Goal: Task Accomplishment & Management: Manage account settings

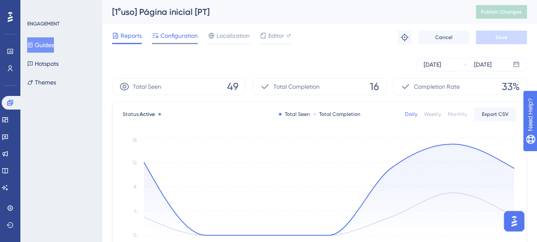
click at [176, 40] on span "Configuration" at bounding box center [178, 36] width 37 height 10
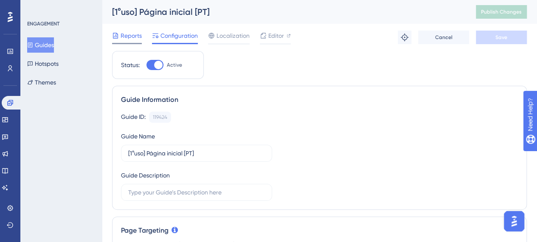
click at [123, 36] on span "Reports" at bounding box center [131, 36] width 21 height 10
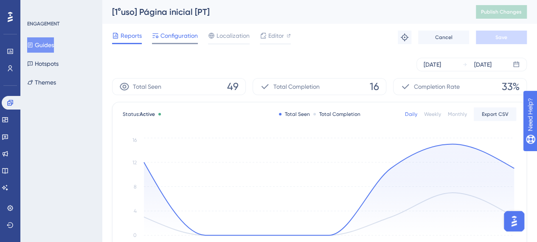
click at [172, 37] on span "Configuration" at bounding box center [178, 36] width 37 height 10
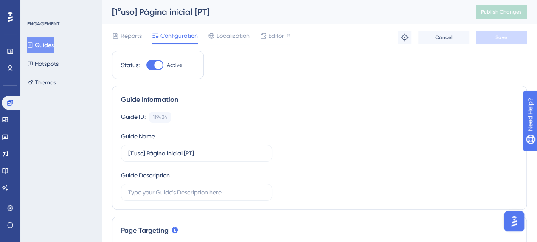
click at [161, 63] on div at bounding box center [158, 65] width 8 height 8
click at [146, 65] on input "Active" at bounding box center [146, 65] width 0 height 0
click at [158, 67] on div at bounding box center [154, 65] width 17 height 10
click at [146, 65] on input "Inactive" at bounding box center [146, 65] width 0 height 0
checkbox input "true"
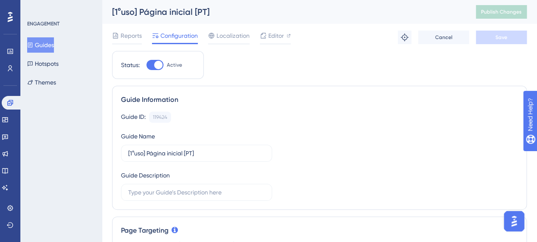
scroll to position [42, 0]
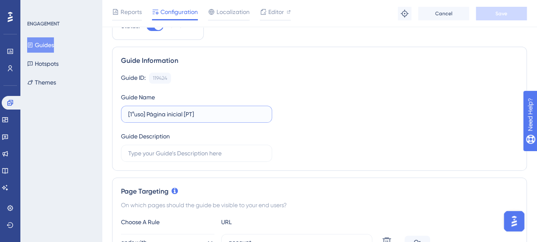
drag, startPoint x: 212, startPoint y: 111, endPoint x: 112, endPoint y: 104, distance: 100.8
click at [359, 101] on div "Guide ID: 119424 Copy Guide Name [1°uso] Página inicial [PT] Guide Description" at bounding box center [319, 117] width 397 height 89
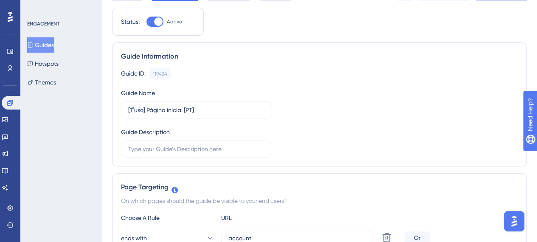
scroll to position [0, 0]
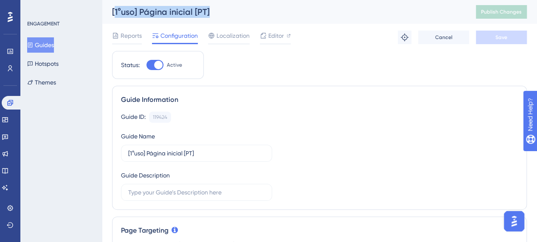
drag, startPoint x: 115, startPoint y: 10, endPoint x: 237, endPoint y: 11, distance: 121.9
click at [237, 11] on div "[1°uso] Página inicial [PT]" at bounding box center [283, 12] width 343 height 12
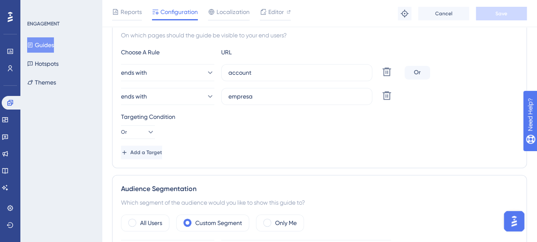
scroll to position [170, 0]
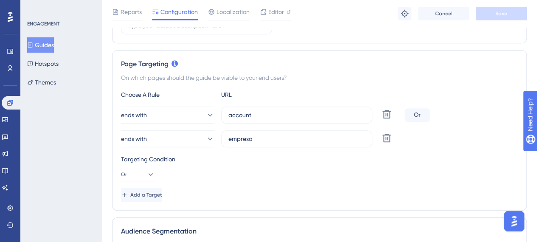
click at [42, 42] on button "Guides" at bounding box center [40, 44] width 27 height 15
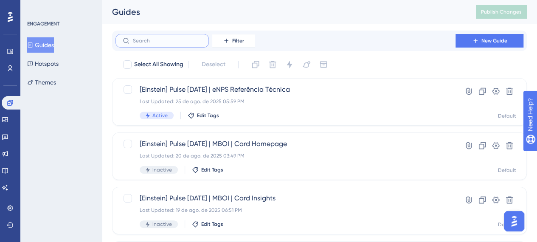
click at [166, 41] on input "text" at bounding box center [167, 41] width 69 height 6
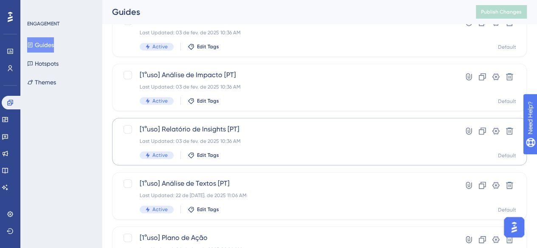
scroll to position [297, 0]
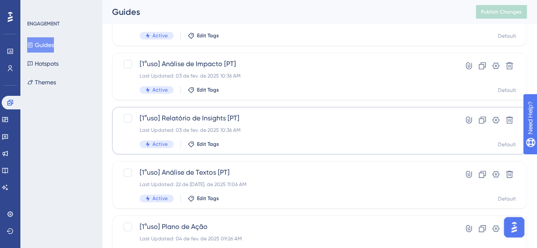
type input "1"
click at [222, 119] on span "[1°uso] Relatório de Insights [PT]" at bounding box center [286, 118] width 292 height 10
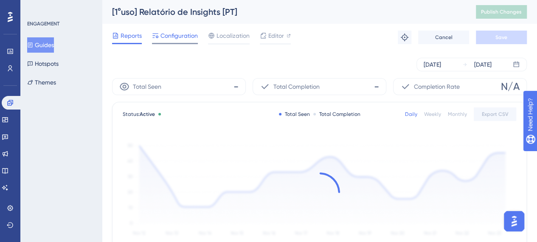
click at [168, 39] on span "Configuration" at bounding box center [178, 36] width 37 height 10
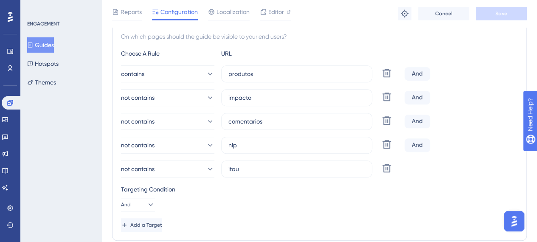
scroll to position [212, 0]
click at [54, 46] on button "Guides" at bounding box center [40, 44] width 27 height 15
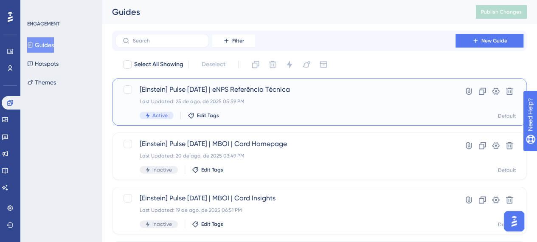
click at [403, 87] on span "[Einstein] Pulse Jun/25 | eNPS Referência Técnica" at bounding box center [286, 89] width 292 height 10
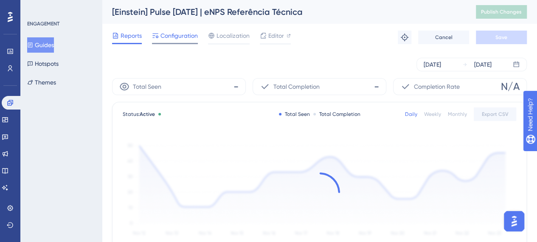
click at [179, 34] on span "Configuration" at bounding box center [178, 36] width 37 height 10
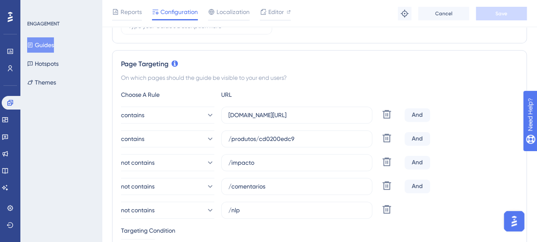
scroll to position [212, 0]
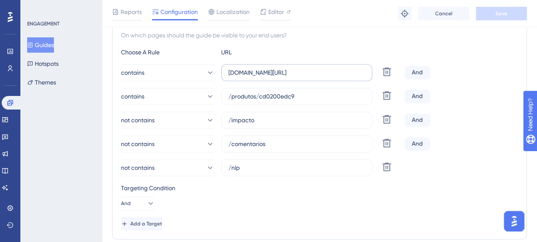
drag, startPoint x: 227, startPoint y: 69, endPoint x: 349, endPoint y: 70, distance: 122.3
click at [349, 70] on label "hospitalalberteinstein.pinpeople.com.br/" at bounding box center [296, 72] width 151 height 17
click at [349, 70] on input "hospitalalberteinstein.pinpeople.com.br/" at bounding box center [296, 72] width 137 height 9
drag, startPoint x: 355, startPoint y: 70, endPoint x: 198, endPoint y: 70, distance: 156.7
click at [198, 70] on div "contains hospitalalberteinstein.pinpeople.com.br/ Delete" at bounding box center [261, 72] width 280 height 17
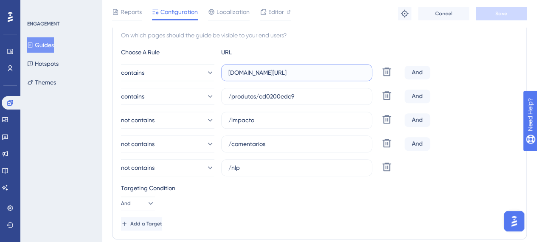
click at [288, 73] on input "hospitalalberteinstein.pinpeople.com.br/" at bounding box center [296, 72] width 137 height 9
drag, startPoint x: 257, startPoint y: 94, endPoint x: 232, endPoint y: 95, distance: 25.1
click at [232, 95] on input "/produtos/cd0200edc9" at bounding box center [296, 96] width 137 height 9
drag, startPoint x: 260, startPoint y: 95, endPoint x: 324, endPoint y: 97, distance: 64.2
click at [323, 96] on input "/produtos/cd0200edc9" at bounding box center [296, 96] width 137 height 9
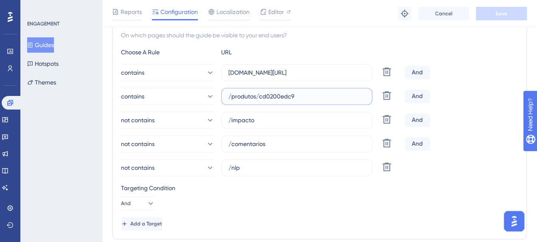
click at [310, 92] on input "/produtos/cd0200edc9" at bounding box center [296, 96] width 137 height 9
drag, startPoint x: 281, startPoint y: 98, endPoint x: 259, endPoint y: 96, distance: 22.1
click at [259, 96] on input "/produtos/cd0200edc9" at bounding box center [296, 96] width 137 height 9
drag, startPoint x: 355, startPoint y: 74, endPoint x: 200, endPoint y: 71, distance: 155.4
click at [200, 71] on div "contains hospitalalberteinstein.pinpeople.com.br/ Delete" at bounding box center [261, 72] width 280 height 17
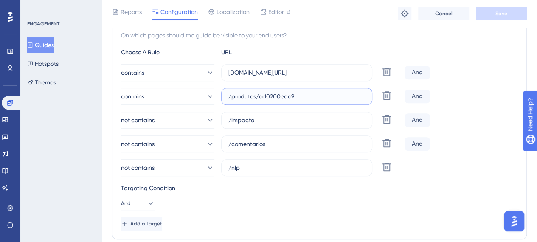
click at [317, 96] on input "/produtos/cd0200edc9" at bounding box center [296, 96] width 137 height 9
drag, startPoint x: 277, startPoint y: 118, endPoint x: 217, endPoint y: 118, distance: 59.9
click at [217, 118] on div "not contains /impacto Delete" at bounding box center [261, 120] width 280 height 17
drag, startPoint x: 280, startPoint y: 145, endPoint x: 263, endPoint y: 166, distance: 27.8
click at [222, 143] on label "/comentarios" at bounding box center [296, 143] width 151 height 17
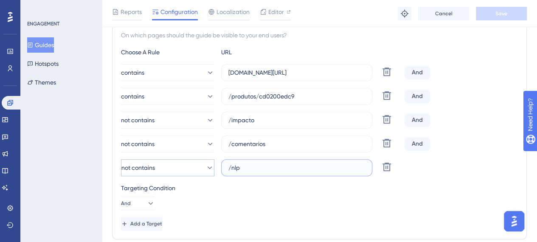
drag, startPoint x: 263, startPoint y: 167, endPoint x: 212, endPoint y: 168, distance: 51.0
click at [212, 168] on div "not contains /nlp Delete" at bounding box center [261, 167] width 280 height 17
click at [276, 186] on div "Targeting Condition" at bounding box center [319, 188] width 397 height 10
click at [53, 48] on button "Guides" at bounding box center [40, 44] width 27 height 15
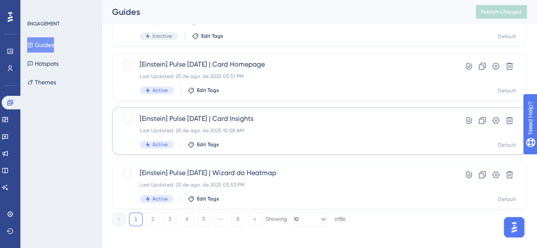
scroll to position [410, 0]
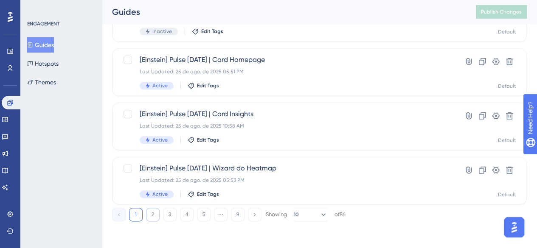
click at [148, 215] on button "2" at bounding box center [153, 215] width 14 height 14
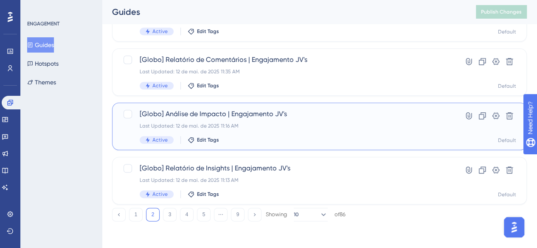
click at [287, 112] on span "[Globo] Análise de Impacto | Engajamento JV's" at bounding box center [286, 114] width 292 height 10
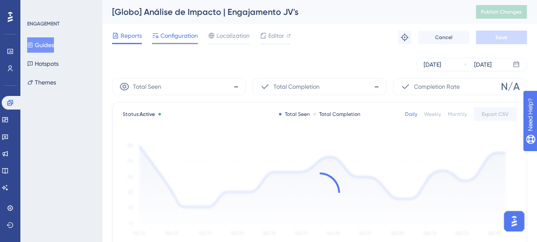
click at [159, 34] on div "Configuration" at bounding box center [175, 36] width 46 height 10
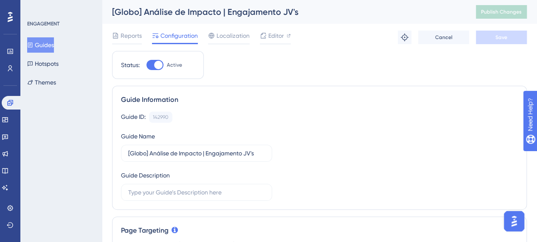
scroll to position [212, 0]
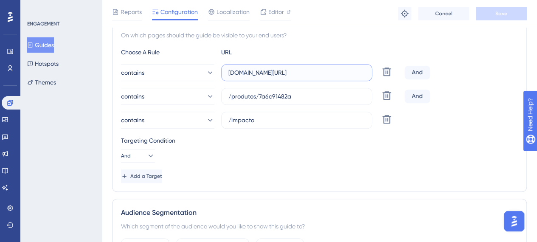
drag, startPoint x: 312, startPoint y: 69, endPoint x: 219, endPoint y: 71, distance: 93.4
click at [219, 71] on div "contains globo.pinpeople.com.br/ Delete" at bounding box center [261, 72] width 280 height 17
drag, startPoint x: 301, startPoint y: 95, endPoint x: 209, endPoint y: 103, distance: 92.9
click at [209, 103] on div "contains /produtos/7a6c91482a Delete" at bounding box center [261, 96] width 280 height 17
click at [300, 98] on input "/produtos/7a6c91482a" at bounding box center [296, 96] width 137 height 9
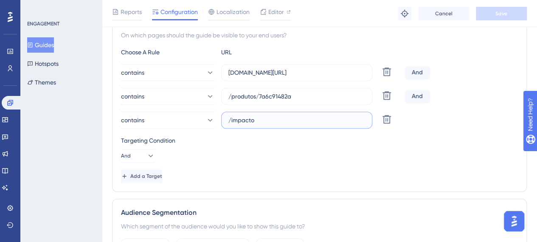
drag, startPoint x: 280, startPoint y: 118, endPoint x: 218, endPoint y: 123, distance: 61.7
click at [218, 123] on div "contains /impacto Delete" at bounding box center [261, 120] width 280 height 17
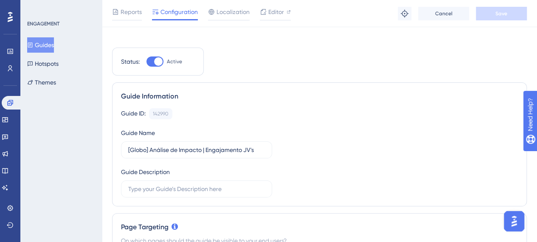
scroll to position [0, 0]
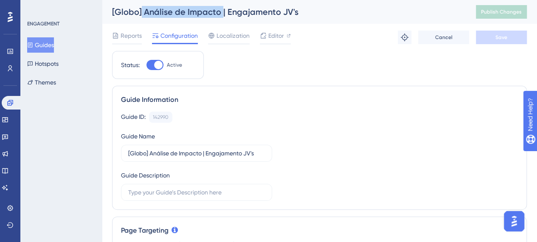
drag, startPoint x: 220, startPoint y: 12, endPoint x: 260, endPoint y: 64, distance: 65.4
click at [141, 17] on div "[Globo] Análise de Impacto | Engajamento JV's" at bounding box center [283, 12] width 343 height 12
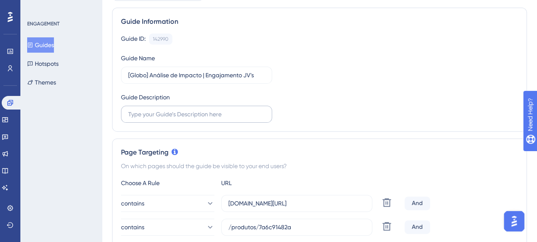
scroll to position [127, 0]
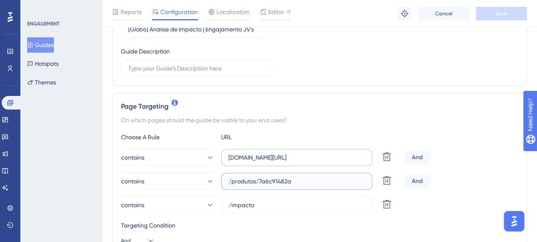
drag, startPoint x: 206, startPoint y: 178, endPoint x: 287, endPoint y: 160, distance: 82.7
click at [210, 176] on div "contains /produtos/7a6c91482a Delete" at bounding box center [261, 181] width 280 height 17
drag, startPoint x: 309, startPoint y: 155, endPoint x: 217, endPoint y: 153, distance: 92.6
click at [209, 155] on div "contains globo.pinpeople.com.br/ Delete" at bounding box center [261, 157] width 280 height 17
click at [324, 132] on div "Choose A Rule URL" at bounding box center [319, 137] width 397 height 10
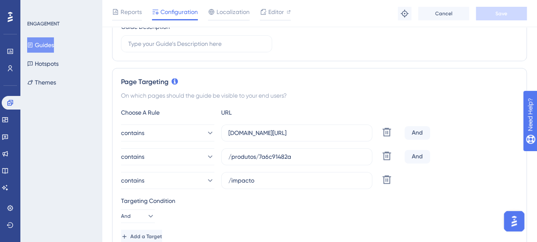
scroll to position [170, 0]
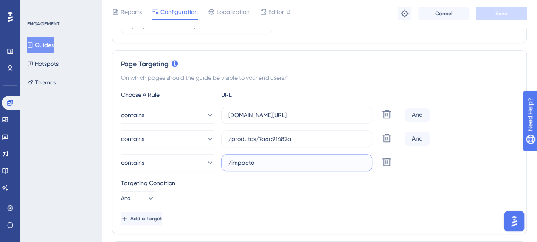
drag, startPoint x: 259, startPoint y: 163, endPoint x: 237, endPoint y: 166, distance: 22.2
click at [226, 163] on label "/impacto" at bounding box center [296, 162] width 151 height 17
click at [287, 181] on div "Targeting Condition" at bounding box center [319, 183] width 397 height 10
drag, startPoint x: 53, startPoint y: 45, endPoint x: 70, endPoint y: 55, distance: 20.3
click at [53, 45] on button "Guides" at bounding box center [40, 44] width 27 height 15
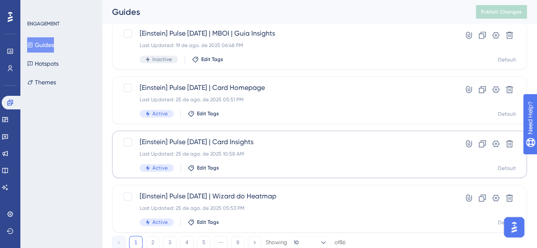
scroll to position [410, 0]
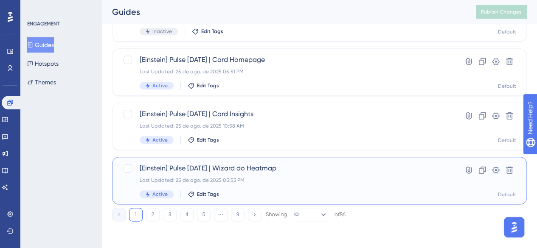
click at [244, 166] on span "[Einstein] Pulse Jun/25 | Wizard do Heatmap" at bounding box center [286, 168] width 292 height 10
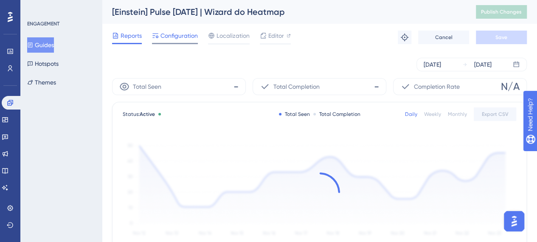
click at [176, 38] on span "Configuration" at bounding box center [178, 36] width 37 height 10
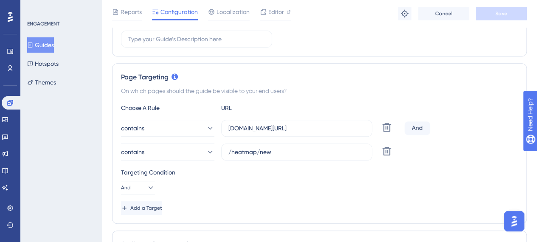
scroll to position [170, 0]
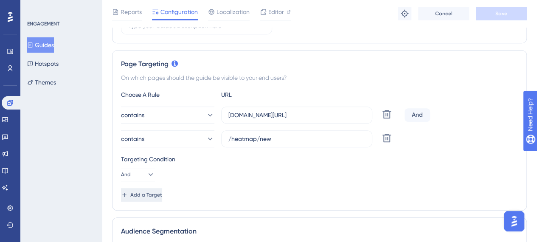
click at [159, 196] on span "Add a Target" at bounding box center [146, 194] width 32 height 7
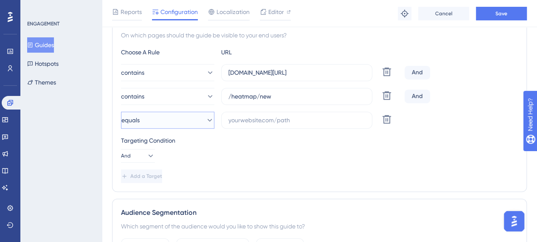
click at [193, 123] on button "equals" at bounding box center [167, 120] width 93 height 17
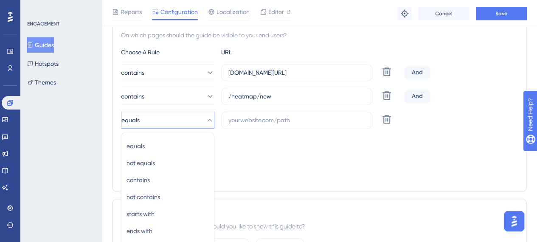
scroll to position [287, 0]
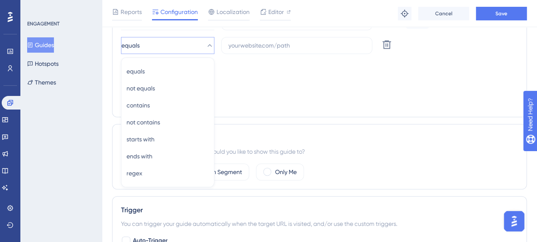
click at [250, 108] on div "Page Targeting On which pages should the guide be visible to your end users? Ch…" at bounding box center [319, 25] width 415 height 184
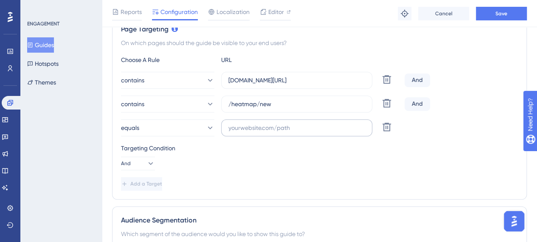
scroll to position [202, 0]
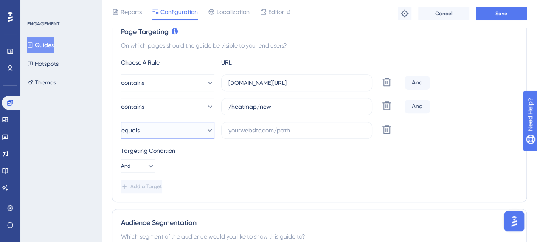
click at [197, 129] on button "equals" at bounding box center [167, 130] width 93 height 17
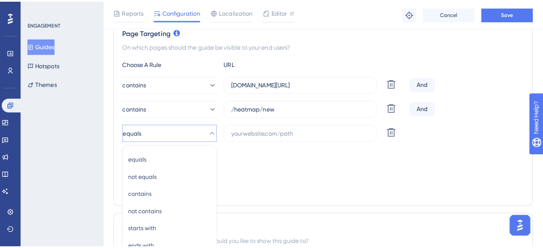
scroll to position [287, 0]
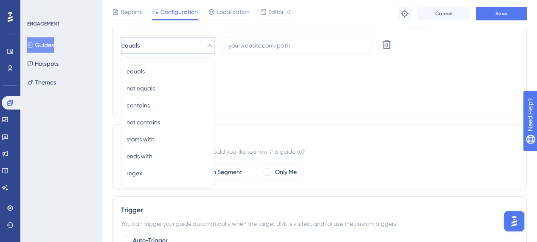
click at [247, 99] on div "Add a Target" at bounding box center [319, 102] width 397 height 14
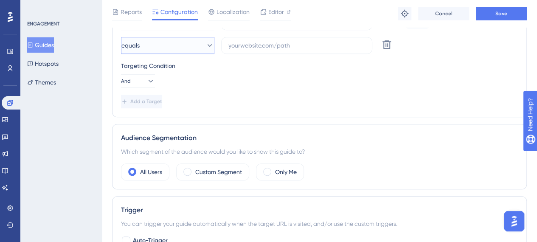
click at [205, 45] on icon at bounding box center [209, 45] width 8 height 8
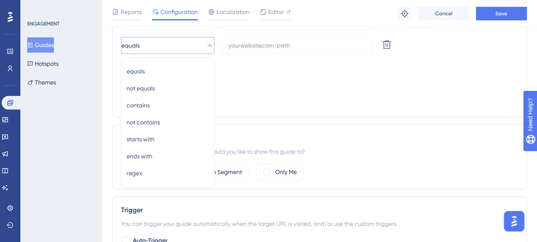
click at [253, 95] on div "Add a Target" at bounding box center [319, 102] width 397 height 14
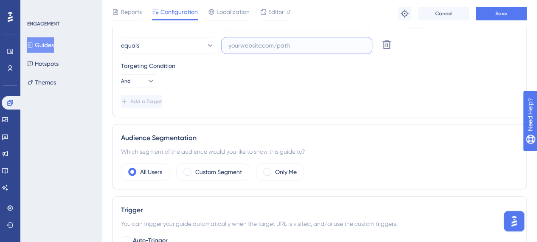
click at [245, 46] on input "text" at bounding box center [296, 45] width 137 height 9
click at [54, 45] on button "Guides" at bounding box center [40, 44] width 27 height 15
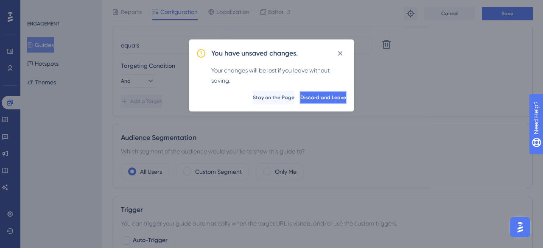
click at [329, 99] on span "Discard and Leave" at bounding box center [324, 97] width 46 height 7
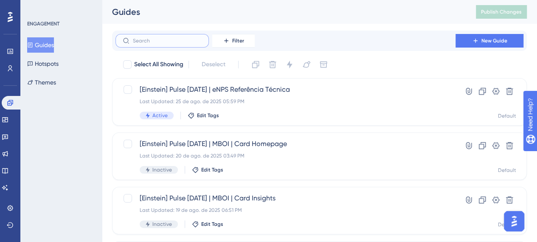
click at [171, 42] on input "text" at bounding box center [167, 41] width 69 height 6
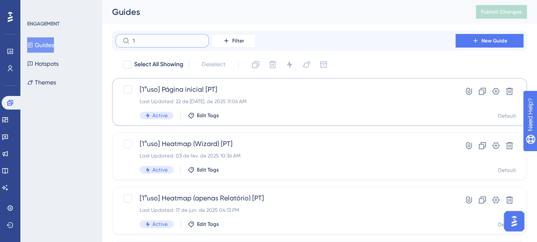
type input "1"
click at [280, 92] on span "[1°uso] Página inicial [PT]" at bounding box center [286, 89] width 292 height 10
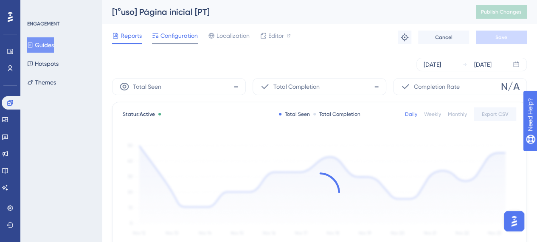
click at [172, 41] on div "Configuration" at bounding box center [175, 38] width 46 height 14
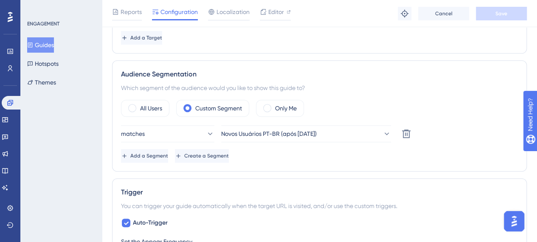
scroll to position [340, 0]
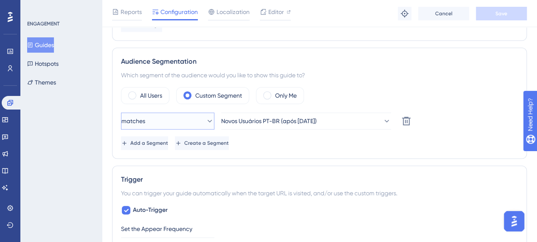
click at [205, 117] on icon at bounding box center [209, 121] width 8 height 8
click at [196, 119] on button "matches" at bounding box center [167, 121] width 93 height 17
click at [172, 82] on div "Audience Segmentation Which segment of the audience would you like to show this…" at bounding box center [319, 103] width 415 height 111
click at [51, 42] on button "Guides" at bounding box center [40, 44] width 27 height 15
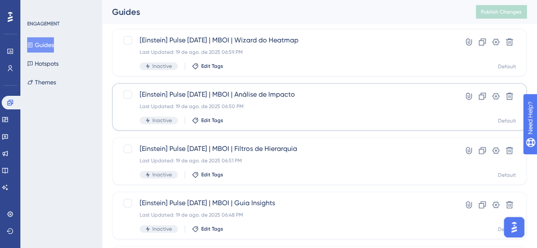
scroll to position [255, 0]
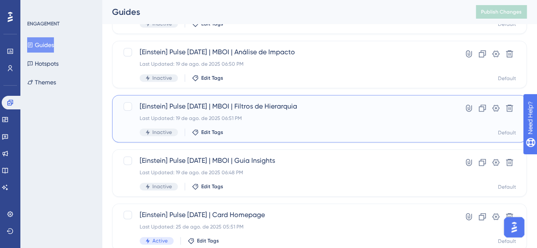
click at [265, 109] on span "[Einstein] Pulse Jun/25 | MBOI | Filtros de Hierarquia" at bounding box center [286, 106] width 292 height 10
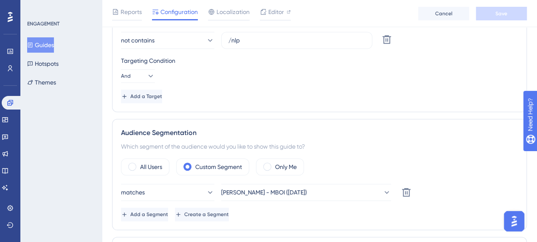
scroll to position [425, 0]
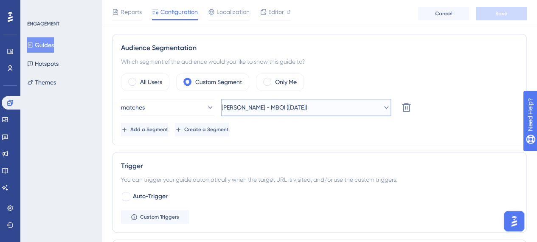
click at [304, 104] on button "Einstein - MBOI (19/08/25)" at bounding box center [306, 107] width 170 height 17
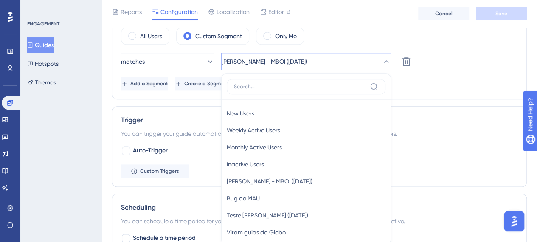
scroll to position [506, 0]
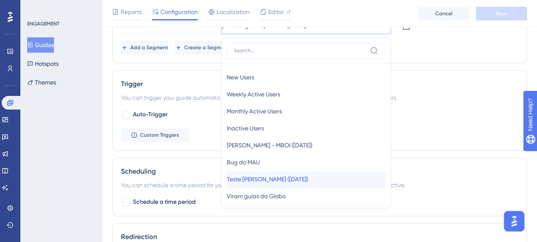
click at [298, 177] on span "Teste Einstein (15/08/25)" at bounding box center [268, 179] width 82 height 10
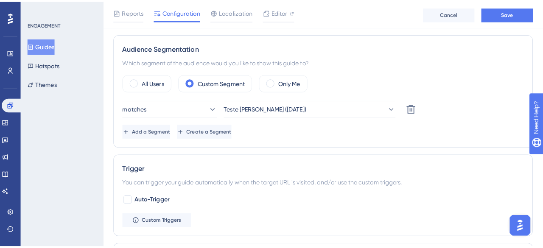
scroll to position [422, 0]
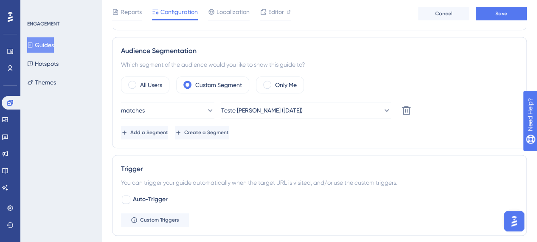
click at [50, 42] on button "Guides" at bounding box center [40, 44] width 27 height 15
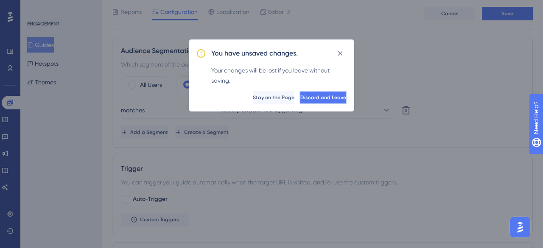
click at [305, 96] on span "Discard and Leave" at bounding box center [324, 97] width 46 height 7
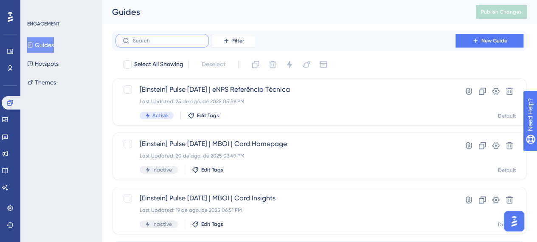
click at [165, 39] on input "text" at bounding box center [167, 41] width 69 height 6
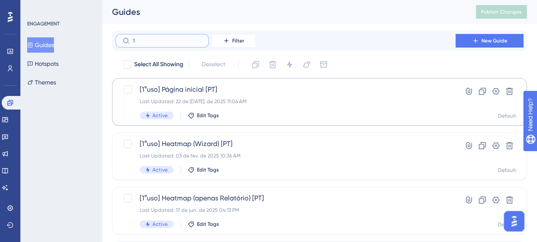
type input "1"
click at [188, 97] on div "[1°uso] Página inicial [PT] Last Updated: 22 de jul. de 2025 11:06 AM Active Ed…" at bounding box center [286, 101] width 292 height 35
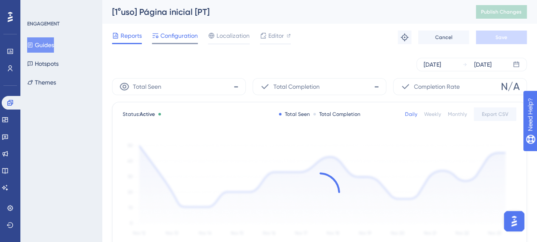
click at [167, 41] on div "Configuration" at bounding box center [175, 38] width 46 height 14
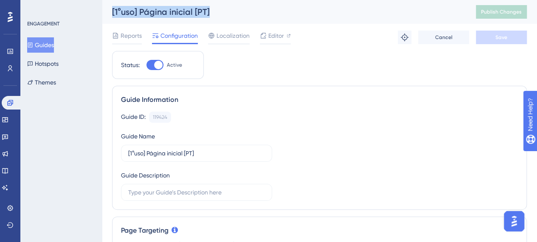
drag, startPoint x: 112, startPoint y: 10, endPoint x: 242, endPoint y: 8, distance: 129.9
click at [242, 8] on div "[1°uso] Página inicial [PT] Publish Changes" at bounding box center [319, 12] width 435 height 24
click at [242, 8] on div "[1°uso] Página inicial [PT]" at bounding box center [283, 12] width 343 height 12
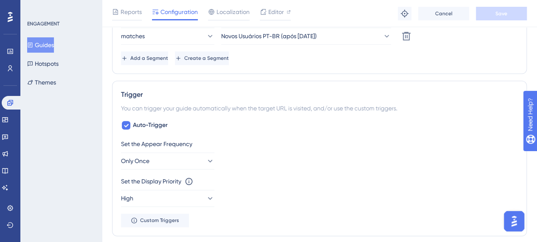
scroll to position [467, 0]
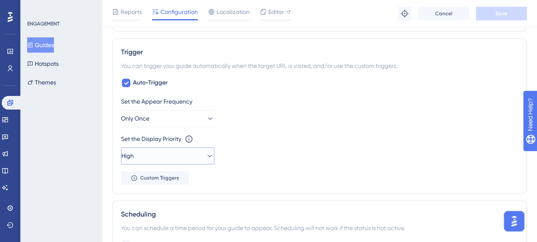
click at [175, 155] on button "High" at bounding box center [167, 155] width 93 height 17
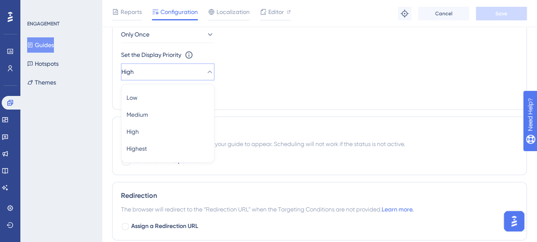
click at [264, 71] on div "Set the Display Priority This option will set the display priority between auto…" at bounding box center [319, 65] width 397 height 31
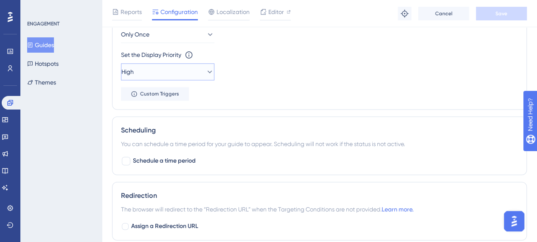
click at [168, 66] on button "High" at bounding box center [167, 71] width 93 height 17
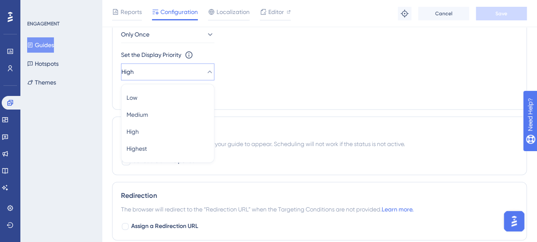
click at [314, 66] on div "Set the Display Priority This option will set the display priority between auto…" at bounding box center [319, 65] width 397 height 31
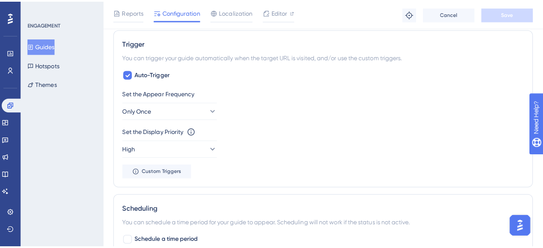
scroll to position [466, 0]
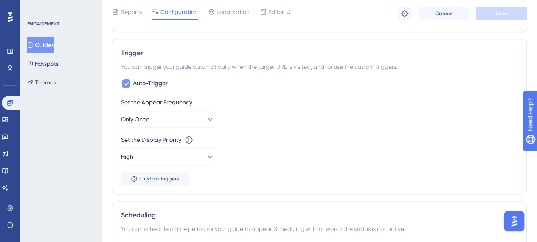
click at [147, 82] on span "Auto-Trigger" at bounding box center [150, 84] width 35 height 10
checkbox input "false"
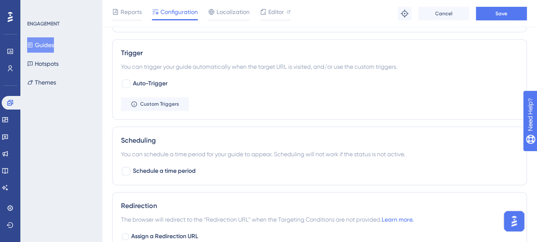
click at [53, 46] on button "Guides" at bounding box center [40, 44] width 27 height 15
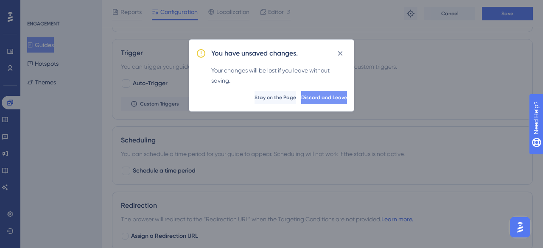
click at [301, 94] on span "Discard and Leave" at bounding box center [324, 97] width 46 height 7
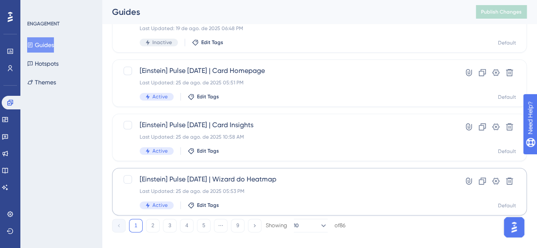
scroll to position [410, 0]
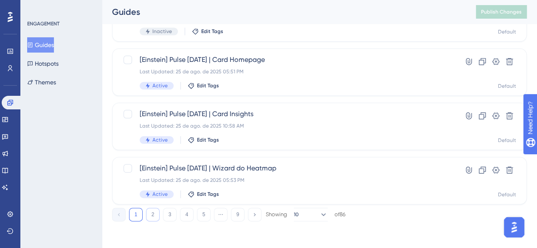
click at [149, 217] on button "2" at bounding box center [153, 215] width 14 height 14
click at [155, 215] on button "2" at bounding box center [153, 215] width 14 height 14
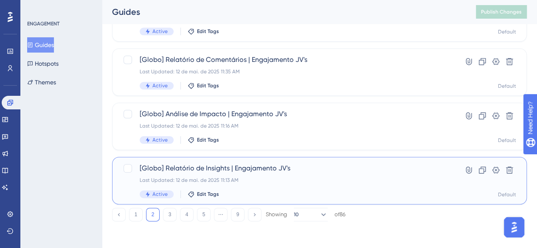
click at [251, 171] on span "[Globo] Relatório de Insights | Engajamento JV's" at bounding box center [286, 168] width 292 height 10
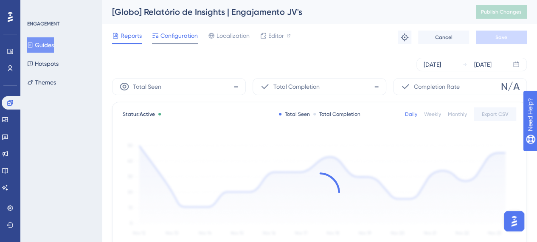
click at [191, 35] on span "Configuration" at bounding box center [178, 36] width 37 height 10
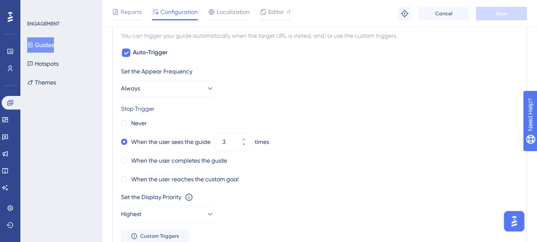
scroll to position [509, 0]
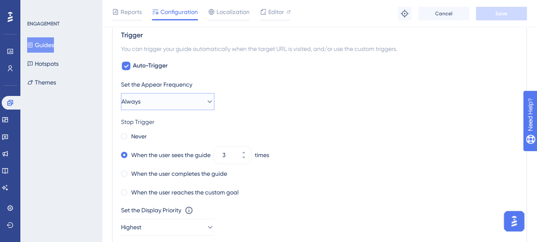
click at [205, 102] on icon at bounding box center [209, 101] width 8 height 8
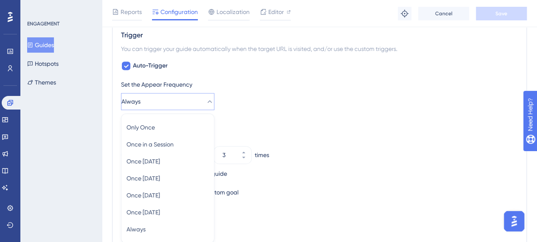
scroll to position [565, 0]
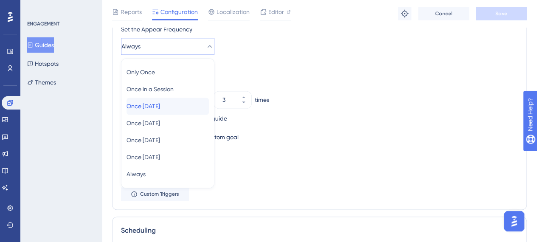
click at [192, 108] on div "Once in 1 day Once in 1 day" at bounding box center [168, 106] width 82 height 17
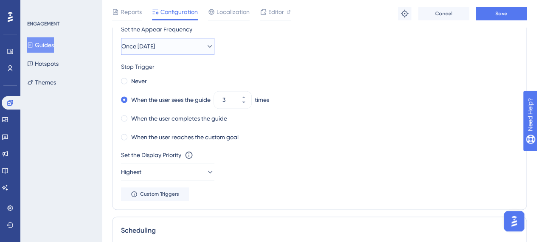
click at [205, 45] on icon at bounding box center [209, 46] width 8 height 8
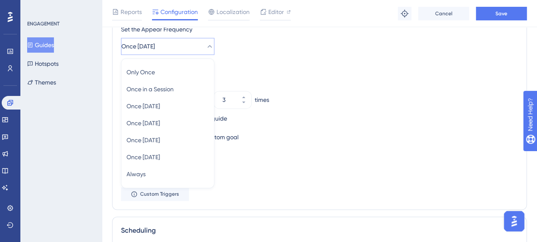
click at [208, 45] on icon at bounding box center [210, 46] width 5 height 3
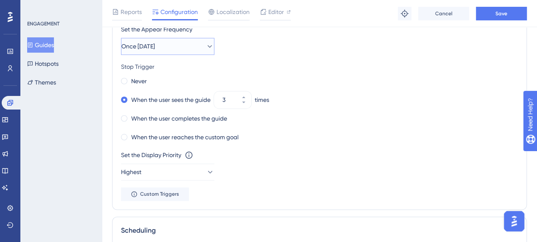
click at [208, 45] on icon at bounding box center [210, 46] width 5 height 3
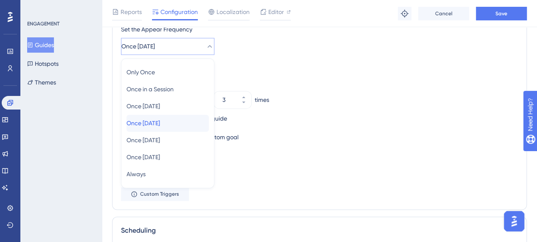
click at [194, 115] on div "Once in 7 days Once in 7 days" at bounding box center [168, 123] width 82 height 17
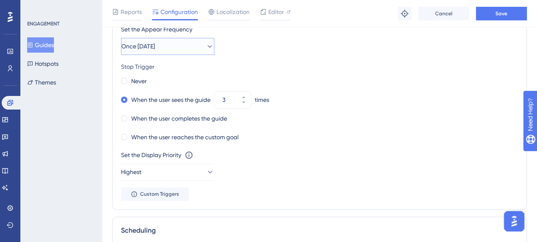
click at [205, 44] on icon at bounding box center [209, 46] width 8 height 8
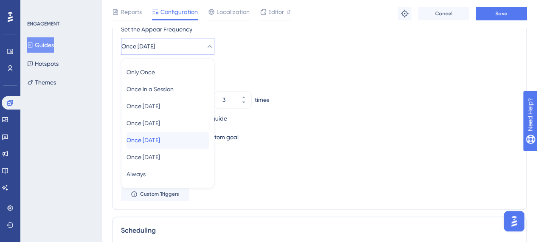
click at [184, 135] on div "Once in 30 days Once in 30 days" at bounding box center [168, 140] width 82 height 17
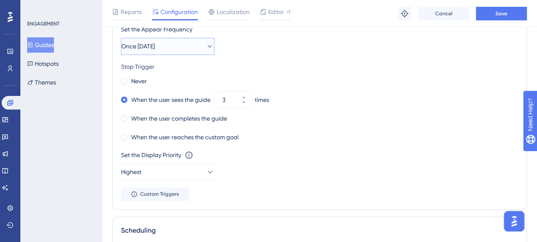
click at [197, 43] on button "Once in 30 days" at bounding box center [167, 46] width 93 height 17
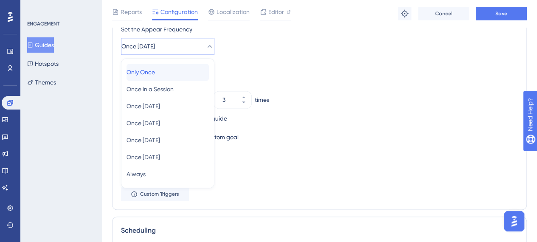
click at [190, 70] on div "Only Once Only Once" at bounding box center [168, 72] width 82 height 17
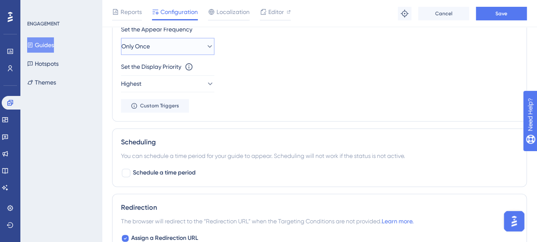
click at [182, 43] on button "Only Once" at bounding box center [167, 46] width 93 height 17
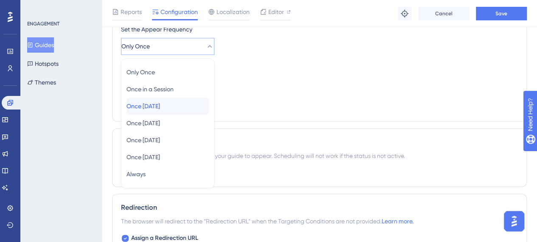
click at [202, 107] on div "Once in 1 day Once in 1 day" at bounding box center [168, 106] width 82 height 17
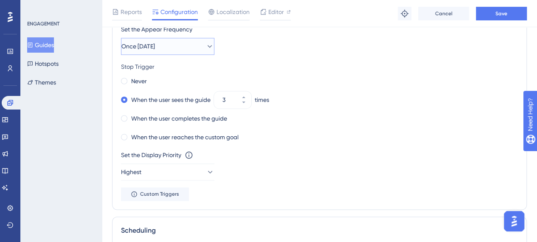
click at [198, 47] on button "Once in 1 day" at bounding box center [167, 46] width 93 height 17
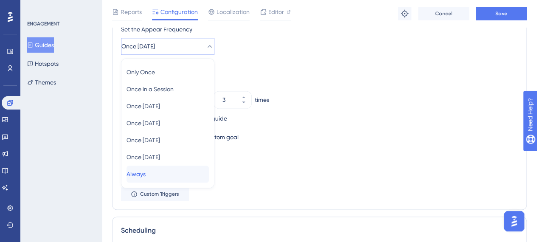
click at [174, 169] on div "Always Always" at bounding box center [168, 174] width 82 height 17
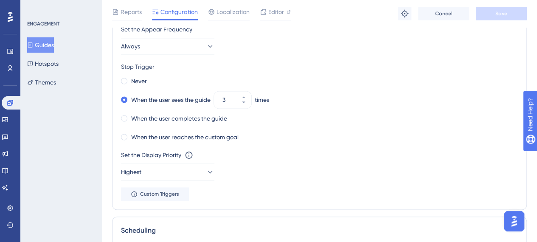
click at [312, 75] on div "Never" at bounding box center [319, 81] width 397 height 12
click at [127, 82] on div "Never" at bounding box center [134, 81] width 26 height 12
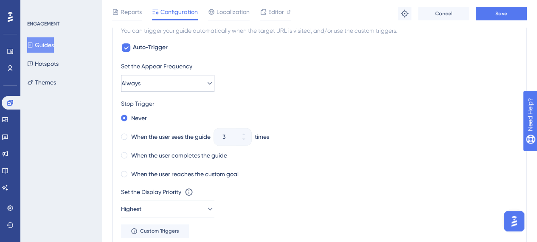
scroll to position [522, 0]
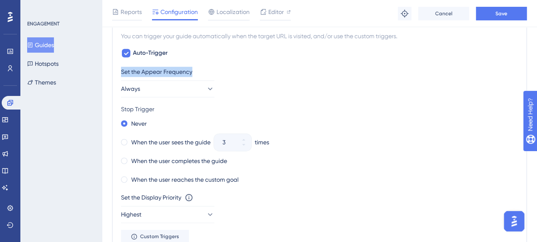
drag, startPoint x: 121, startPoint y: 69, endPoint x: 195, endPoint y: 71, distance: 73.9
click at [195, 71] on div "Set the Appear Frequency" at bounding box center [319, 72] width 397 height 10
click at [198, 71] on div "Set the Appear Frequency" at bounding box center [319, 72] width 397 height 10
drag, startPoint x: 146, startPoint y: 124, endPoint x: 155, endPoint y: 104, distance: 21.9
click at [177, 119] on div "Never" at bounding box center [319, 124] width 397 height 12
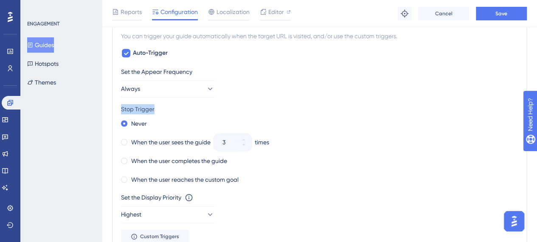
drag, startPoint x: 120, startPoint y: 106, endPoint x: 157, endPoint y: 107, distance: 36.6
click at [157, 107] on div "Trigger You can trigger your guide automatically when the target URL is visited…" at bounding box center [319, 130] width 415 height 244
click at [157, 108] on div "Stop Trigger" at bounding box center [319, 109] width 397 height 10
click at [123, 141] on span at bounding box center [124, 142] width 6 height 6
click at [130, 140] on input "radio" at bounding box center [130, 140] width 0 height 0
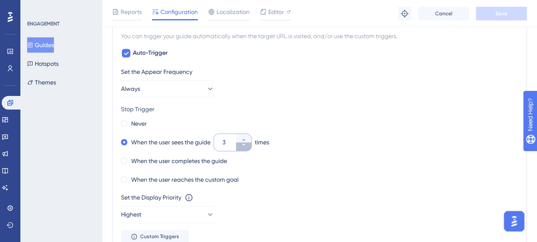
click at [241, 146] on button "3" at bounding box center [243, 146] width 15 height 8
click at [241, 146] on button "2" at bounding box center [243, 146] width 15 height 8
click at [241, 134] on button "1" at bounding box center [243, 138] width 15 height 8
click at [241, 134] on button "2" at bounding box center [243, 138] width 15 height 8
click at [241, 135] on button "3" at bounding box center [243, 138] width 15 height 8
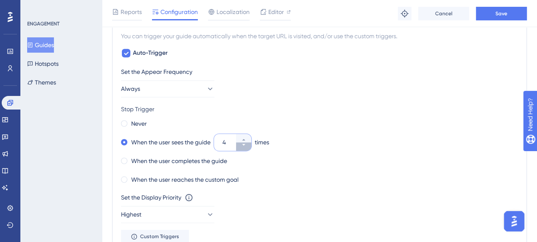
click at [249, 145] on button "4" at bounding box center [243, 146] width 15 height 8
click at [249, 145] on button "3" at bounding box center [243, 146] width 15 height 8
click at [249, 145] on button "2" at bounding box center [243, 146] width 15 height 8
click at [245, 140] on icon at bounding box center [243, 139] width 5 height 5
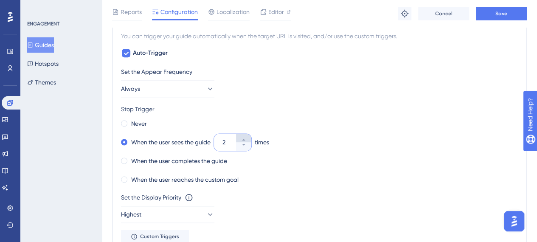
type input "3"
click at [222, 160] on label "When the user completes the guide" at bounding box center [179, 161] width 96 height 10
click at [176, 139] on label "When the user sees the guide" at bounding box center [170, 142] width 79 height 10
click at [142, 124] on label "Never" at bounding box center [139, 123] width 16 height 10
click at [231, 178] on label "When the user reaches the custom goal" at bounding box center [184, 179] width 107 height 10
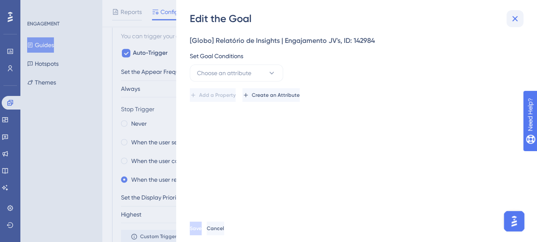
click at [518, 19] on icon at bounding box center [515, 19] width 10 height 10
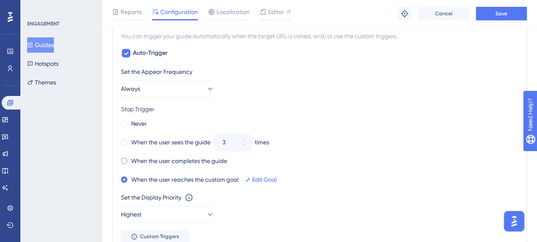
click at [197, 163] on label "When the user completes the guide" at bounding box center [179, 161] width 96 height 10
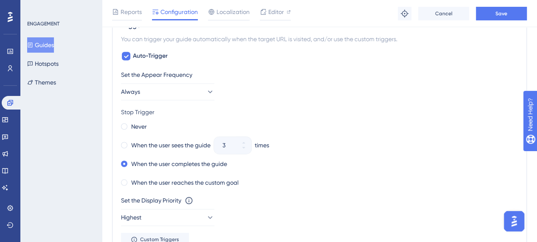
scroll to position [480, 0]
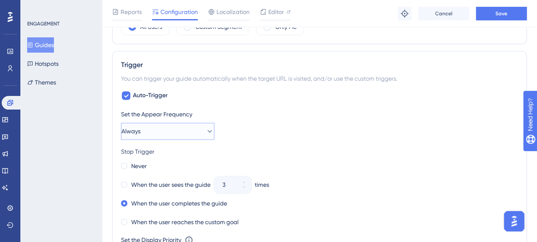
click at [183, 131] on button "Always" at bounding box center [167, 131] width 93 height 17
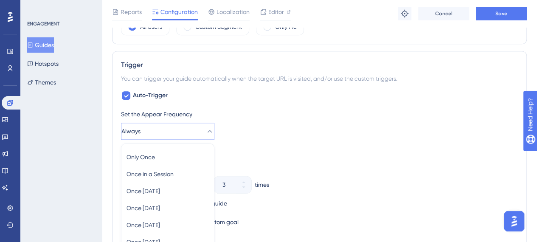
scroll to position [564, 0]
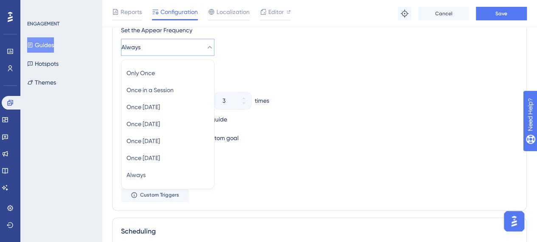
click at [355, 76] on div "Never" at bounding box center [319, 82] width 397 height 12
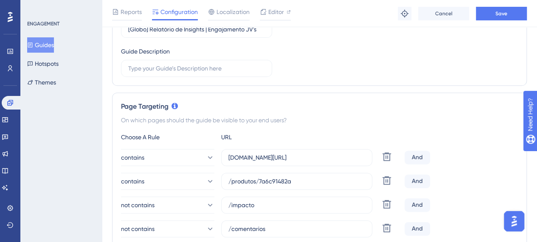
scroll to position [0, 0]
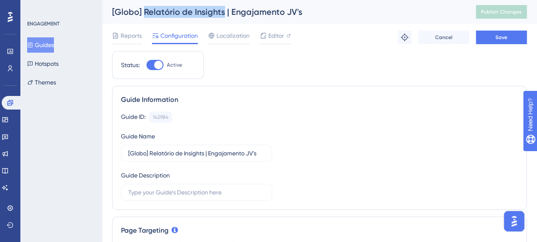
drag, startPoint x: 143, startPoint y: 11, endPoint x: 223, endPoint y: 9, distance: 80.7
click at [223, 9] on div "[Globo] Relatório de Insights | Engajamento JV's" at bounding box center [283, 12] width 343 height 12
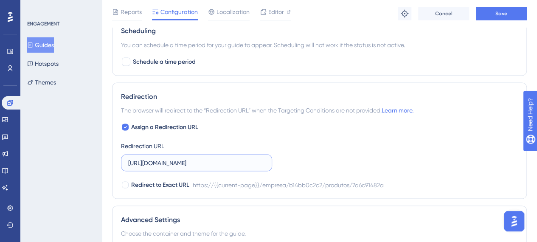
scroll to position [0, 75]
drag, startPoint x: 162, startPoint y: 162, endPoint x: 326, endPoint y: 150, distance: 164.3
click at [326, 150] on div "Assign a Redirection URL Redirection URL https://globo.pinpeople.com.br/empresa…" at bounding box center [319, 156] width 397 height 68
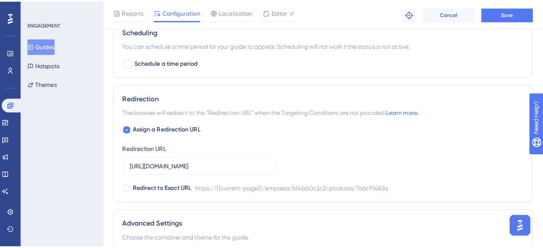
scroll to position [0, 0]
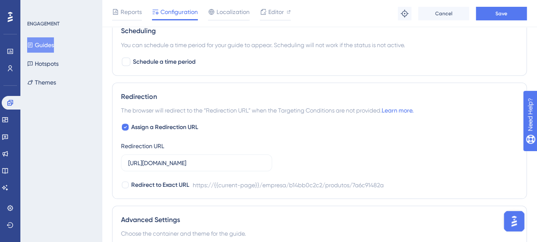
click at [49, 48] on button "Guides" at bounding box center [40, 44] width 27 height 15
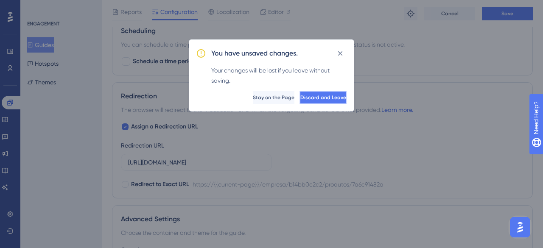
click at [301, 96] on span "Discard and Leave" at bounding box center [324, 97] width 46 height 7
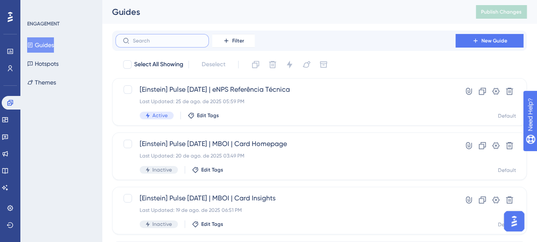
click at [177, 41] on input "text" at bounding box center [167, 41] width 69 height 6
type input "rc"
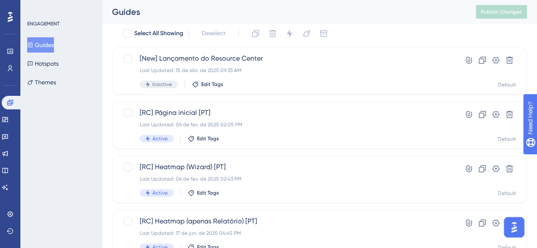
scroll to position [42, 0]
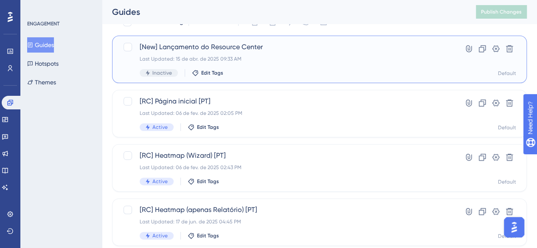
click at [267, 53] on div "[New] Lançamento do Resource Center Last Updated: 15 de abr. de 2025 09:33 AM I…" at bounding box center [286, 59] width 292 height 35
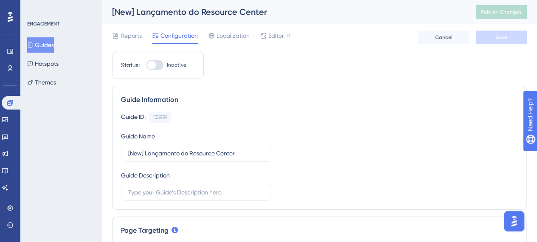
click at [54, 42] on button "Guides" at bounding box center [40, 44] width 27 height 15
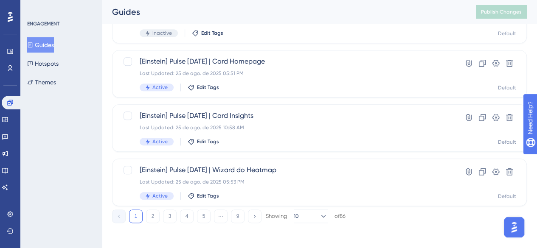
scroll to position [410, 0]
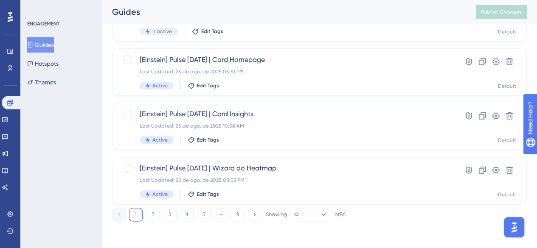
click at [207, 214] on button "5" at bounding box center [204, 215] width 14 height 14
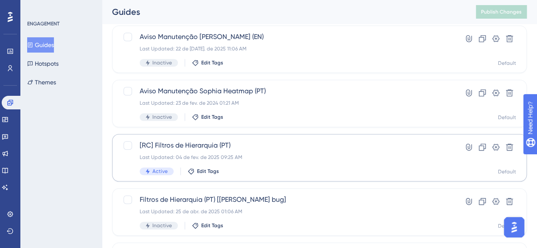
scroll to position [325, 0]
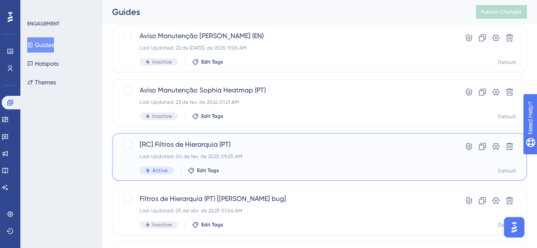
click at [254, 154] on div "Last Updated: 04 de fev. de 2025 09:25 AM" at bounding box center [286, 156] width 292 height 7
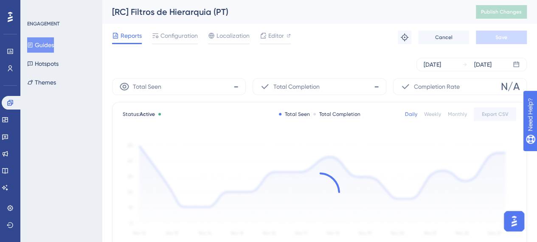
click at [180, 39] on span "Configuration" at bounding box center [178, 36] width 37 height 10
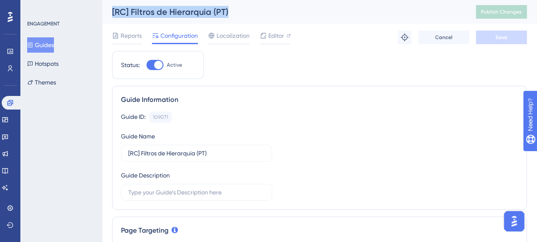
drag, startPoint x: 113, startPoint y: 10, endPoint x: 266, endPoint y: 10, distance: 153.3
click at [266, 10] on div "[RC] Filtros de Hierarquia (PT)" at bounding box center [283, 12] width 343 height 12
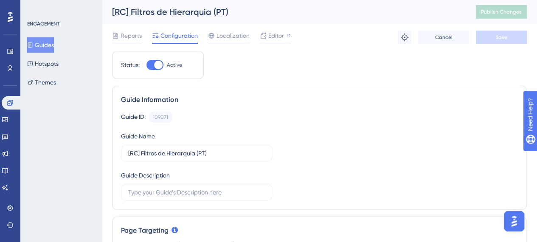
click at [49, 43] on button "Guides" at bounding box center [40, 44] width 27 height 15
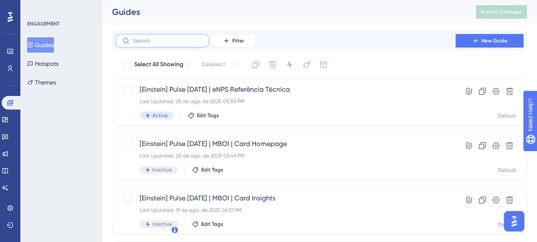
click at [172, 39] on input "text" at bounding box center [167, 41] width 69 height 6
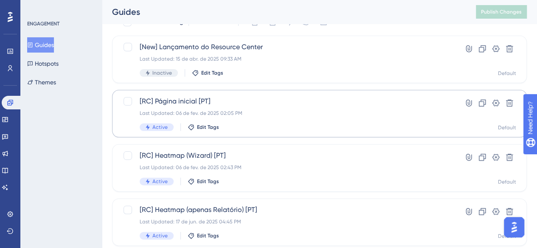
scroll to position [85, 0]
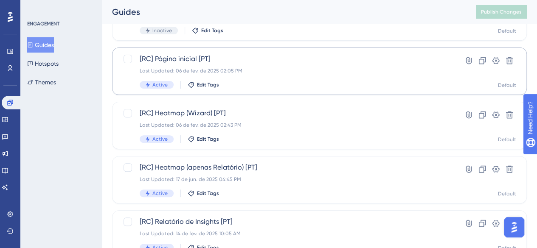
type input "rc"
click at [237, 68] on div "Last Updated: 06 de fev. de 2025 02:05 PM" at bounding box center [286, 71] width 292 height 7
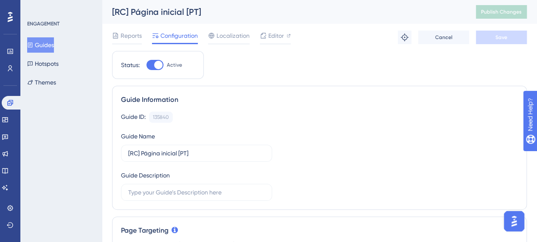
click at [183, 37] on span "Configuration" at bounding box center [178, 36] width 37 height 10
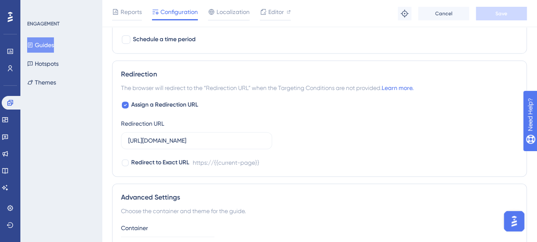
scroll to position [594, 0]
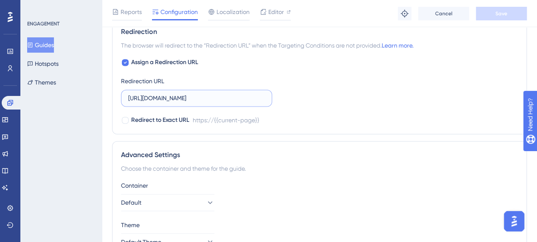
drag, startPoint x: 149, startPoint y: 97, endPoint x: 226, endPoint y: 99, distance: 76.9
click at [226, 99] on input "https://demo.pinpeople.com.br" at bounding box center [196, 97] width 137 height 9
click at [228, 97] on input "https://demo.pinpeople.com.br" at bounding box center [196, 97] width 137 height 9
drag, startPoint x: 216, startPoint y: 118, endPoint x: 281, endPoint y: 118, distance: 65.0
click at [281, 118] on div "Redirect to Exact URL https://{{current-page}}" at bounding box center [319, 120] width 397 height 10
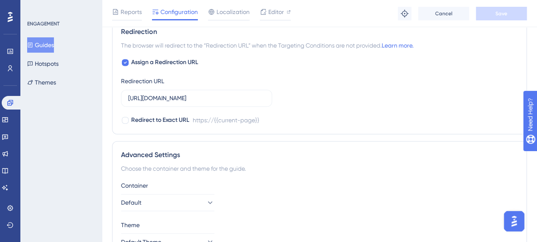
click at [286, 97] on div "Assign a Redirection URL Redirection URL https://demo.pinpeople.com.br Redirect…" at bounding box center [319, 91] width 397 height 68
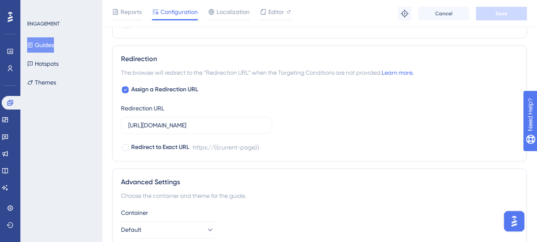
scroll to position [552, 0]
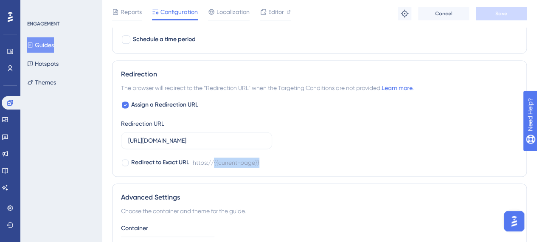
drag, startPoint x: 215, startPoint y: 160, endPoint x: 271, endPoint y: 160, distance: 56.0
click at [271, 160] on div "Redirect to Exact URL https://{{current-page}}" at bounding box center [319, 163] width 397 height 10
click at [127, 159] on div at bounding box center [125, 162] width 7 height 7
checkbox input "false"
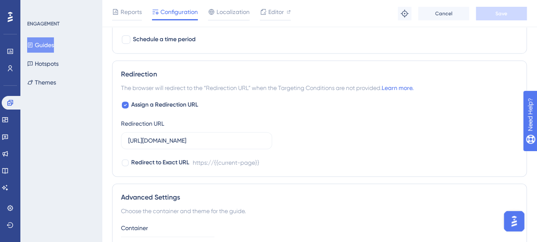
drag, startPoint x: 57, startPoint y: 44, endPoint x: 48, endPoint y: 50, distance: 11.3
click at [54, 44] on button "Guides" at bounding box center [40, 44] width 27 height 15
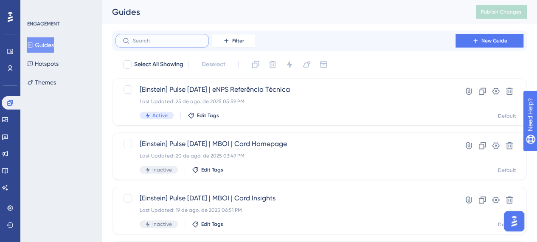
click at [148, 41] on input "text" at bounding box center [167, 41] width 69 height 6
type input "1"
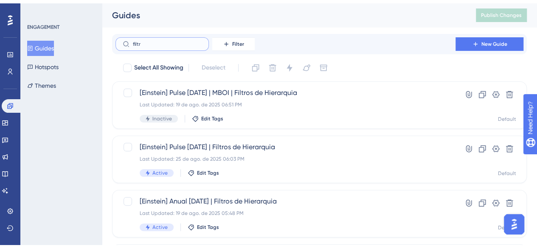
scroll to position [85, 0]
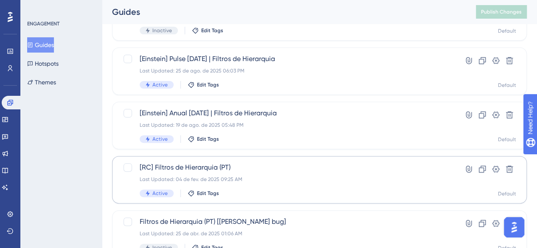
type input "filtr"
click at [195, 166] on span "[RC] Filtros de Hierarquia (PT)" at bounding box center [286, 168] width 292 height 10
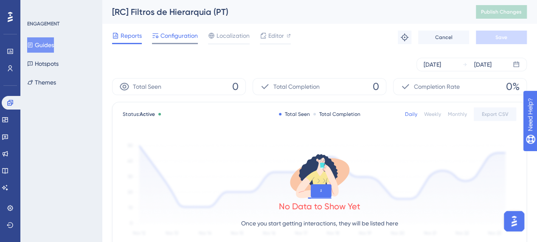
click at [183, 37] on span "Configuration" at bounding box center [178, 36] width 37 height 10
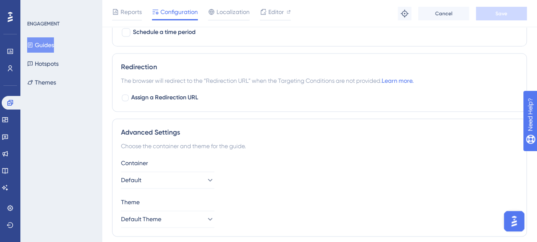
scroll to position [594, 0]
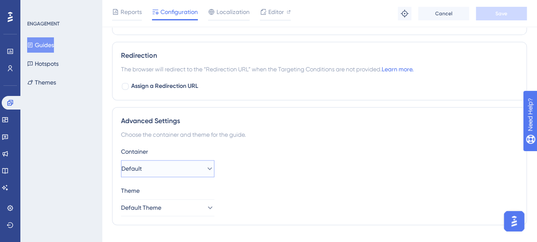
click at [178, 160] on button "Default" at bounding box center [167, 168] width 93 height 17
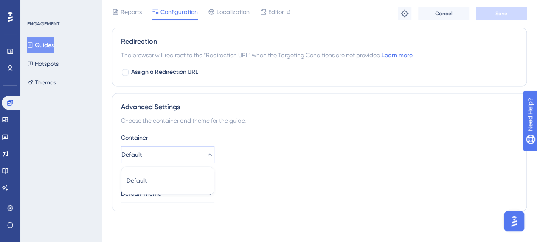
click at [184, 148] on button "Default" at bounding box center [167, 154] width 93 height 17
click at [193, 197] on button "Default Theme" at bounding box center [167, 193] width 93 height 17
click at [196, 192] on button "Default Theme" at bounding box center [167, 193] width 93 height 17
click at [205, 154] on icon at bounding box center [209, 154] width 8 height 8
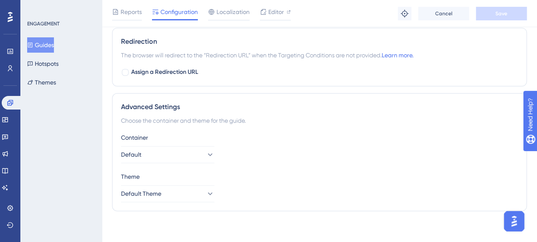
click at [246, 165] on div "Container Default Theme Default Theme" at bounding box center [319, 167] width 397 height 70
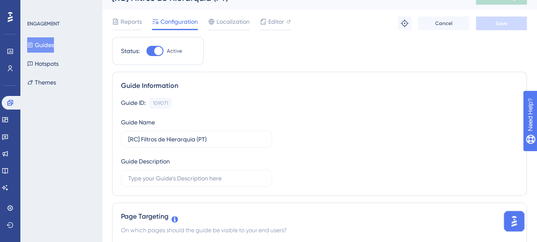
scroll to position [0, 0]
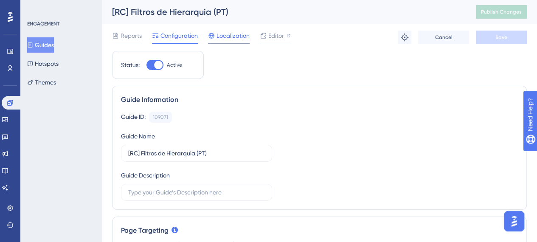
click at [232, 39] on span "Localization" at bounding box center [233, 36] width 33 height 10
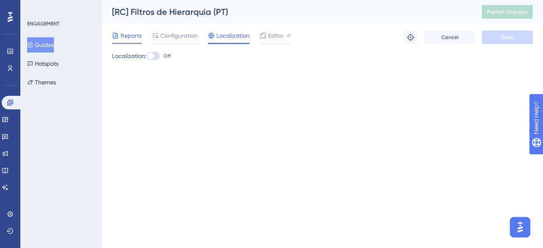
click at [125, 38] on span "Reports" at bounding box center [131, 36] width 21 height 10
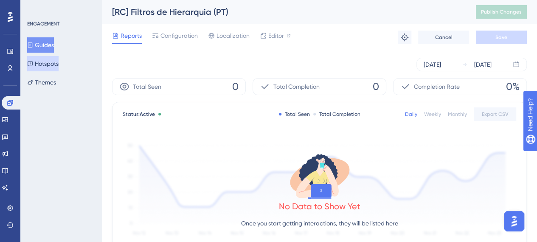
click at [44, 63] on button "Hotspots" at bounding box center [42, 63] width 31 height 15
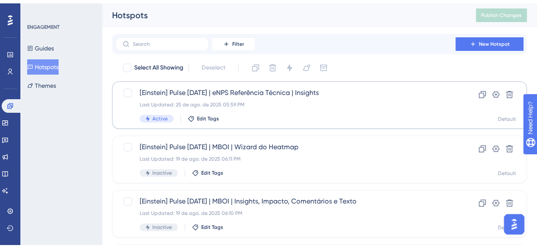
scroll to position [127, 0]
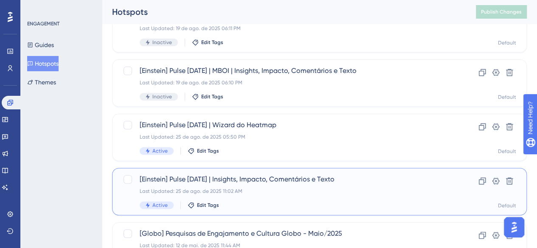
click at [253, 185] on div "[Einstein] Pulse Jun/25 | Insights, Impacto, Comentários e Texto Last Updated: …" at bounding box center [286, 191] width 292 height 35
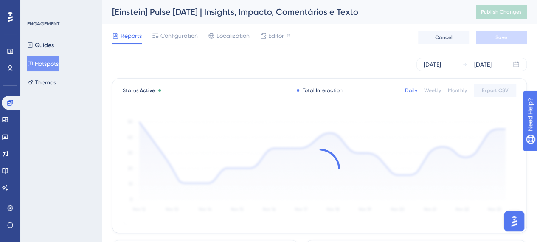
click at [281, 32] on span "Editor" at bounding box center [276, 36] width 16 height 10
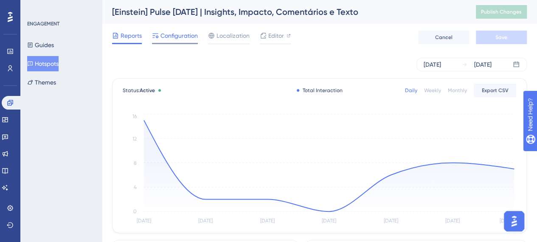
click at [187, 38] on span "Configuration" at bounding box center [178, 36] width 37 height 10
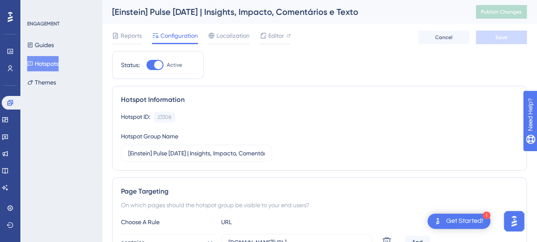
click at [33, 63] on icon at bounding box center [30, 64] width 5 height 5
click at [47, 44] on button "Guides" at bounding box center [40, 44] width 27 height 15
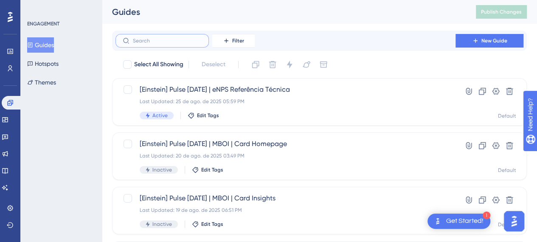
click at [177, 40] on input "text" at bounding box center [167, 41] width 69 height 6
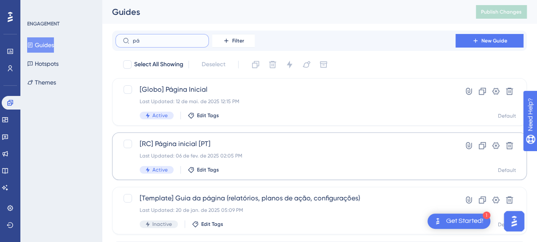
type input "pá"
click at [247, 139] on span "[RC] Página inicial [PT]" at bounding box center [286, 144] width 292 height 10
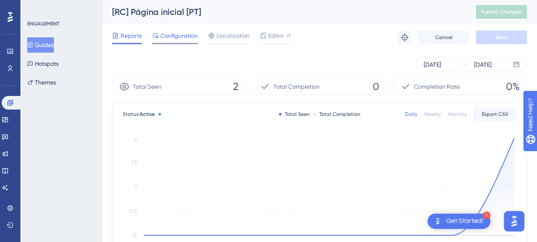
click at [184, 37] on span "Configuration" at bounding box center [178, 36] width 37 height 10
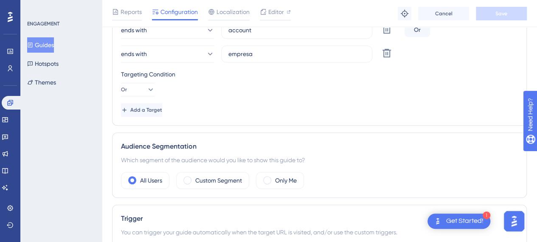
scroll to position [212, 0]
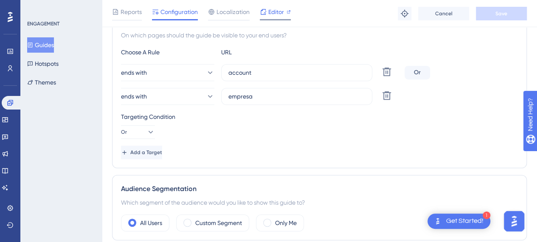
click at [281, 11] on span "Editor" at bounding box center [276, 12] width 16 height 10
